Goal: Information Seeking & Learning: Learn about a topic

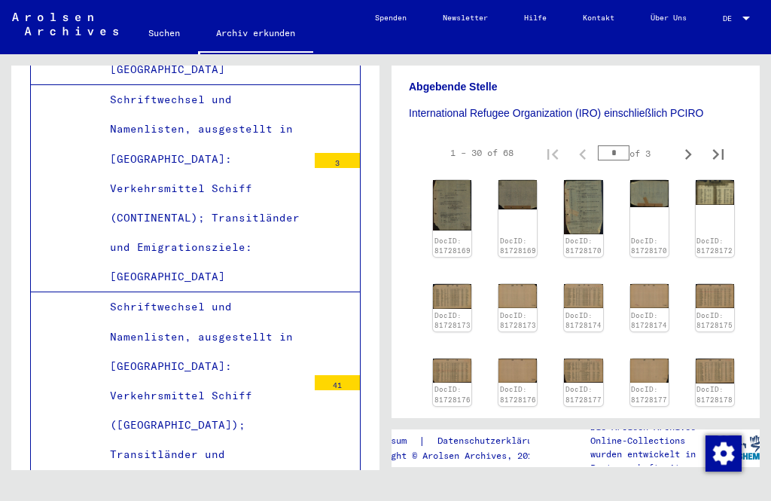
scroll to position [503, 2]
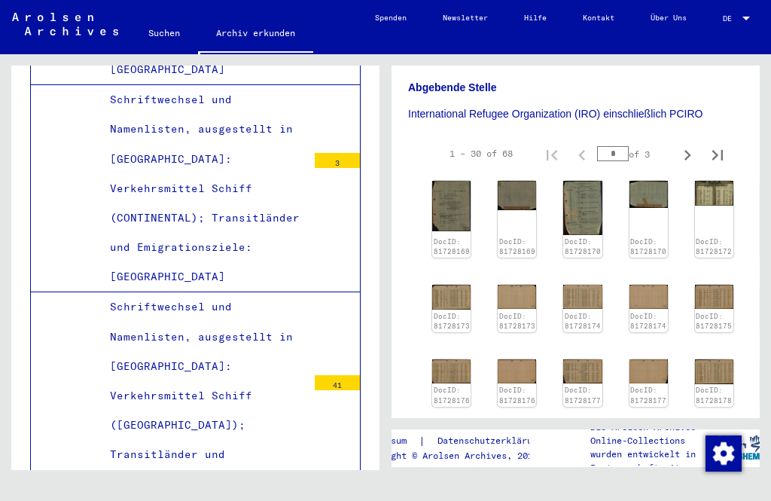
click at [460, 181] on img at bounding box center [451, 206] width 38 height 50
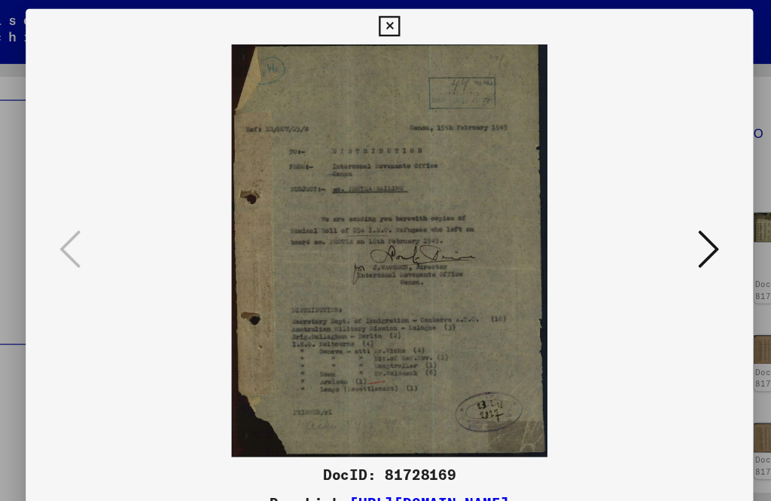
click at [648, 209] on icon at bounding box center [657, 212] width 18 height 36
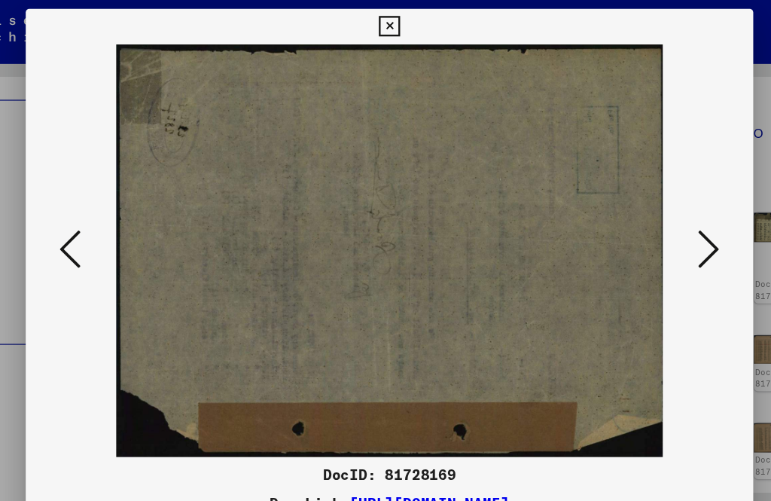
click at [648, 207] on icon at bounding box center [657, 212] width 18 height 36
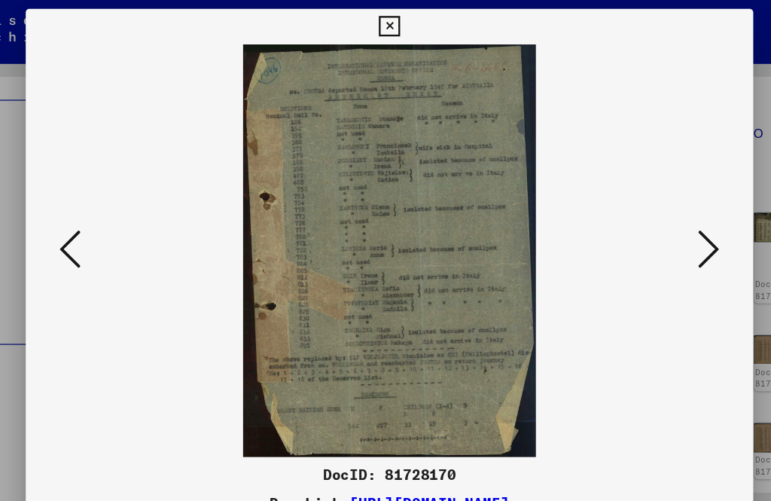
click at [648, 205] on icon at bounding box center [657, 212] width 18 height 36
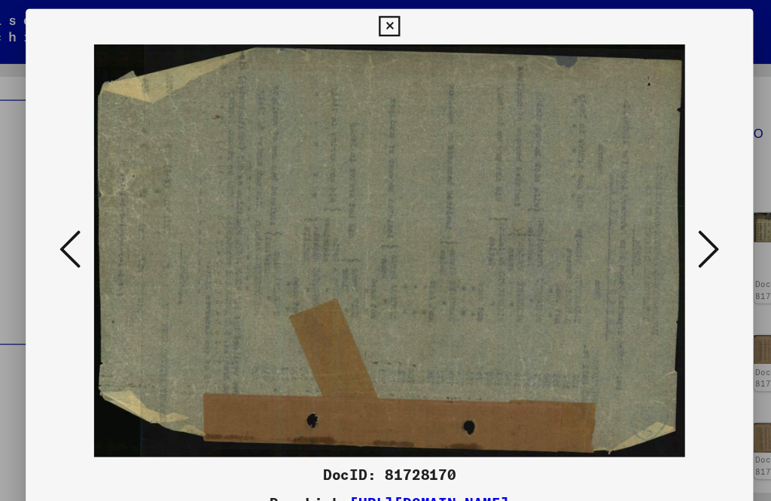
click at [648, 209] on icon at bounding box center [657, 212] width 18 height 36
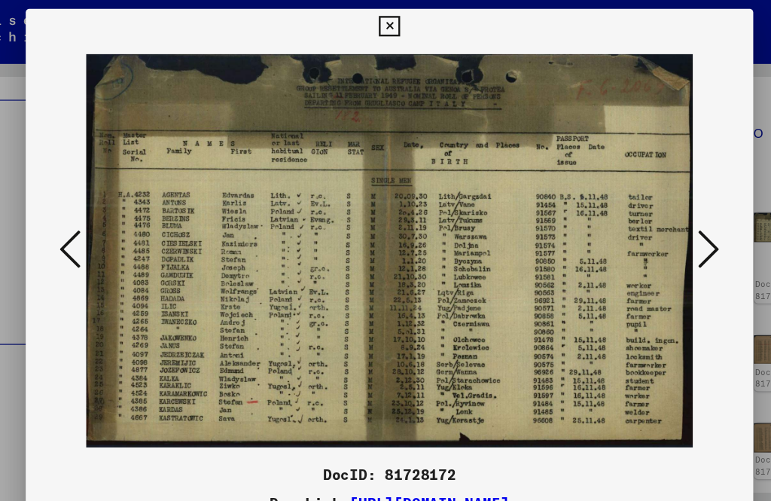
click at [643, 211] on button at bounding box center [656, 212] width 27 height 43
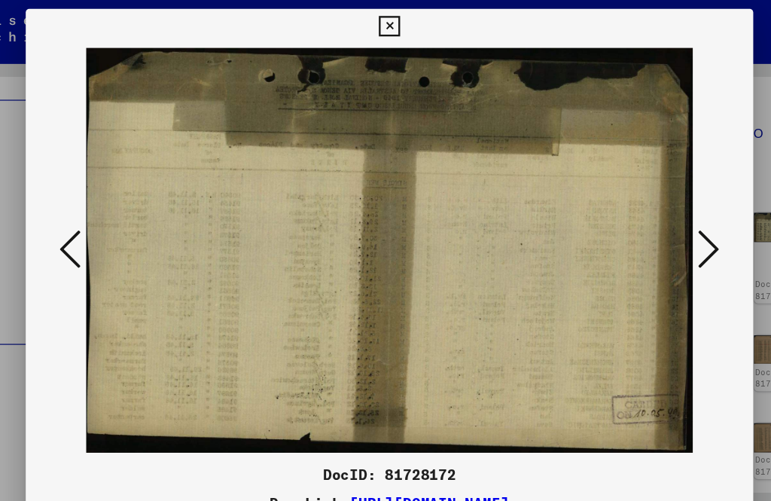
click at [643, 208] on button at bounding box center [656, 212] width 27 height 43
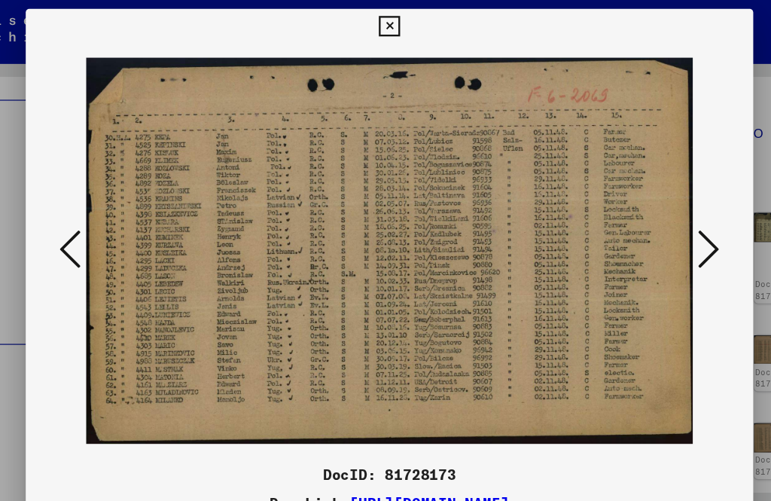
click at [648, 208] on icon at bounding box center [657, 212] width 18 height 36
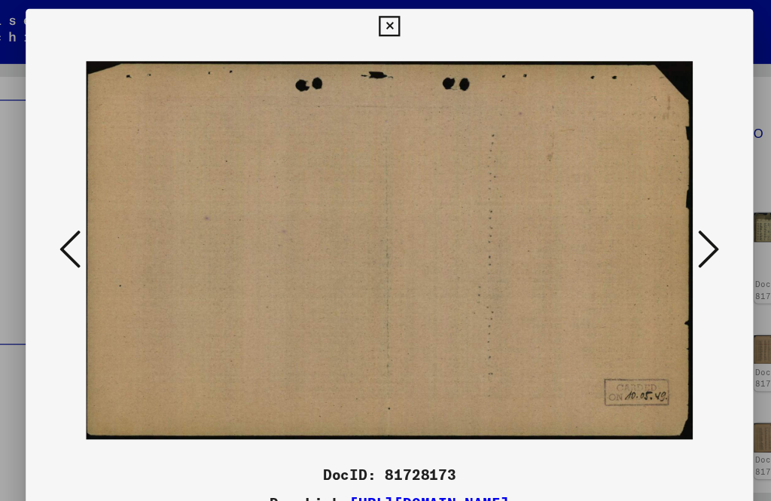
click at [648, 206] on icon at bounding box center [657, 212] width 18 height 36
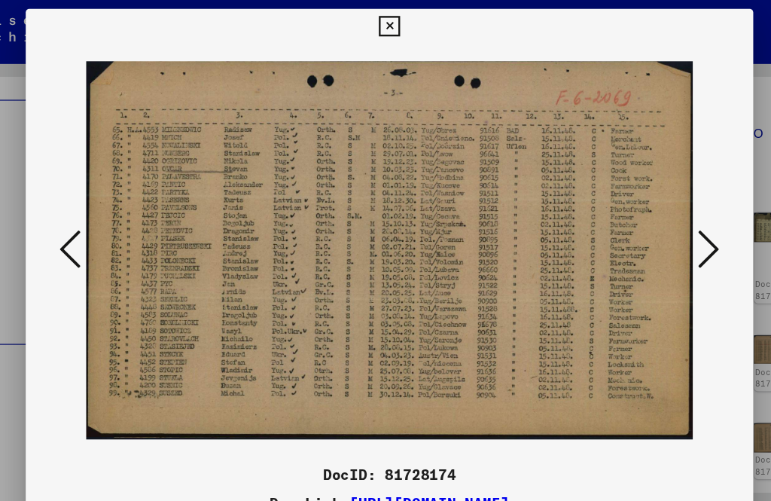
click at [648, 198] on icon at bounding box center [657, 212] width 18 height 36
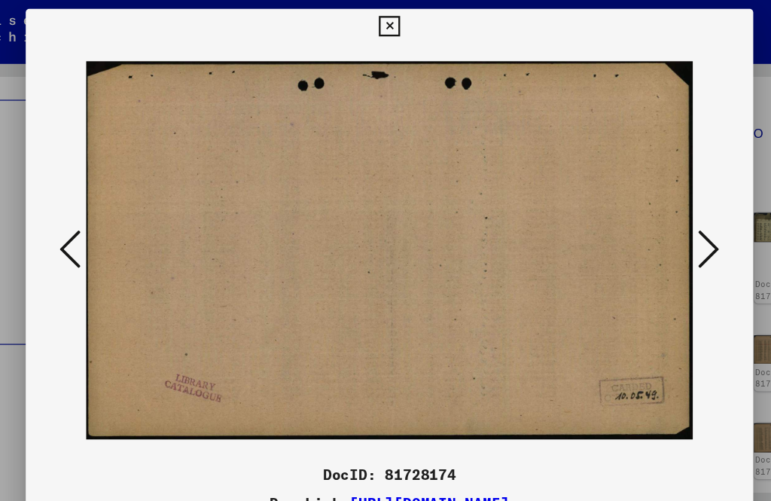
click at [643, 203] on button at bounding box center [656, 212] width 27 height 43
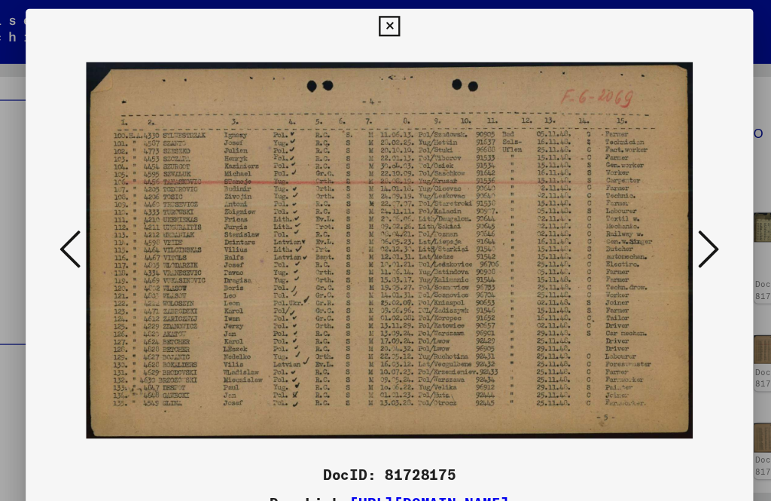
click at [648, 208] on icon at bounding box center [657, 212] width 18 height 36
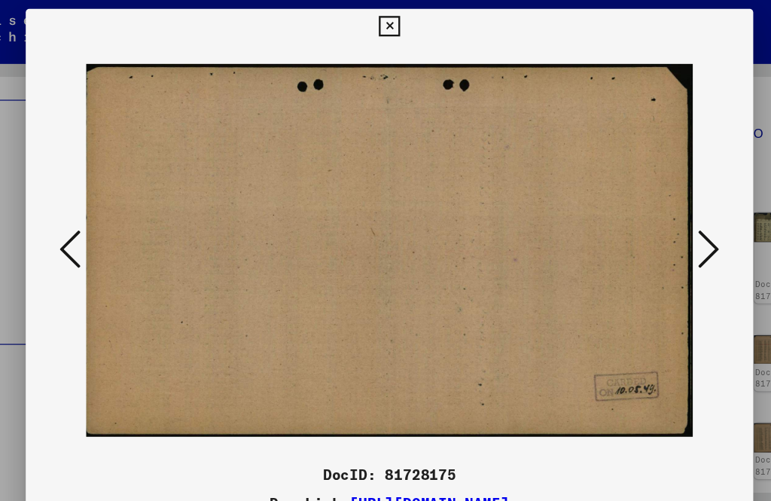
click at [643, 206] on button at bounding box center [656, 212] width 27 height 43
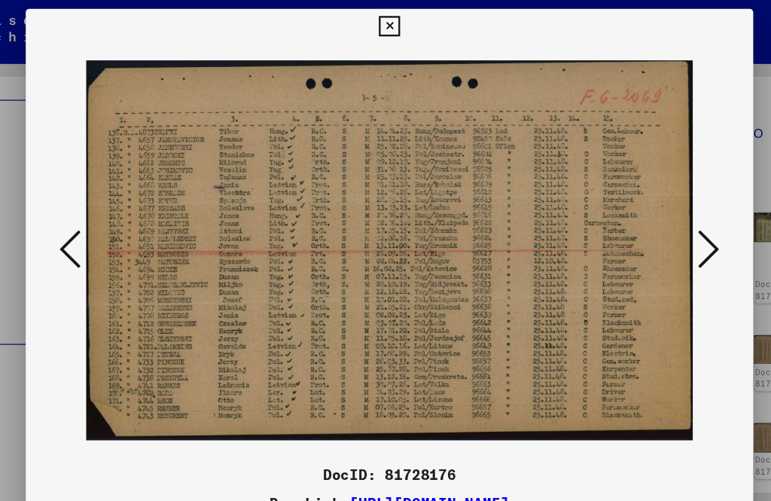
click at [648, 203] on icon at bounding box center [657, 212] width 18 height 36
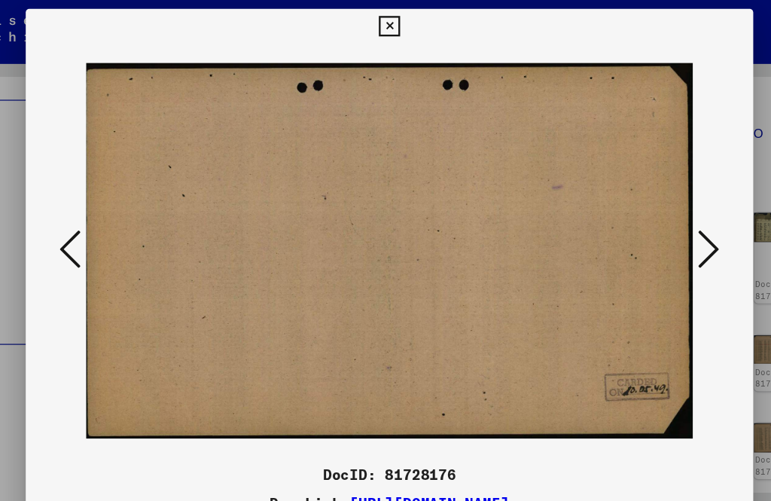
click at [643, 212] on button at bounding box center [656, 212] width 27 height 43
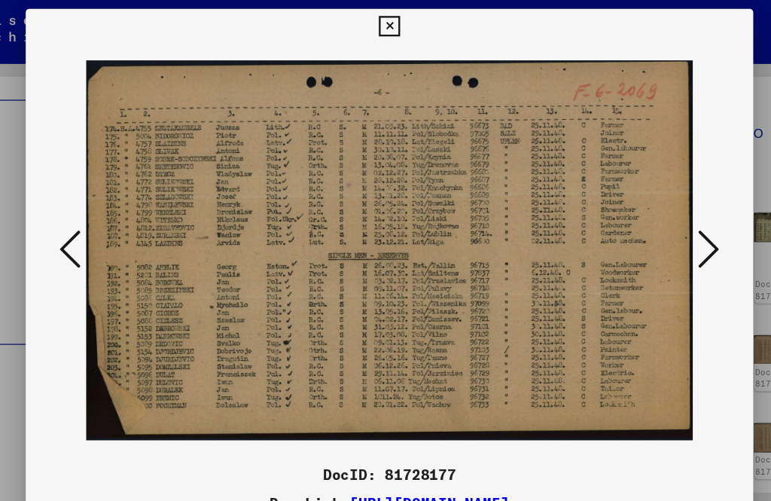
click at [394, 22] on icon at bounding box center [385, 23] width 17 height 18
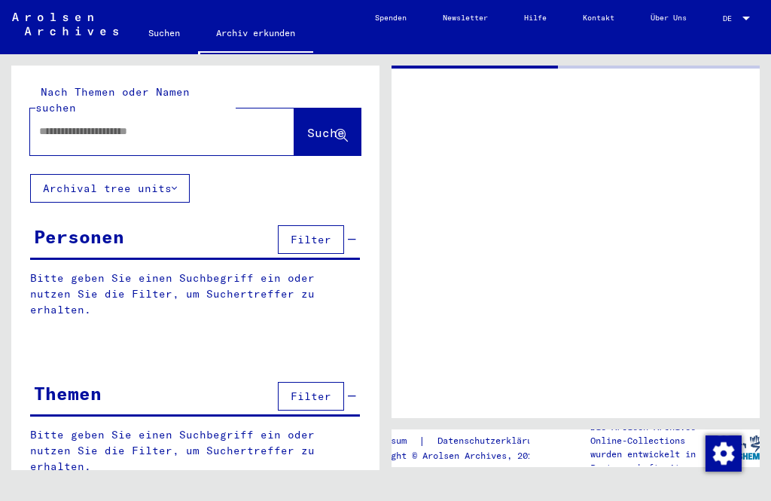
type input "********"
